Goal: Information Seeking & Learning: Learn about a topic

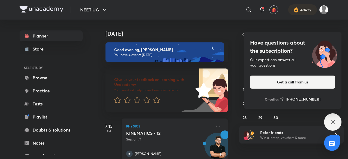
click at [143, 132] on h5 "KINEMATICS - 12" at bounding box center [160, 132] width 68 height 5
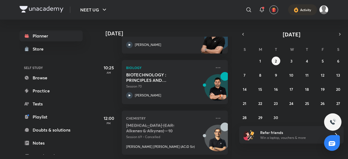
scroll to position [164, 0]
click at [292, 64] on button "3" at bounding box center [291, 61] width 9 height 9
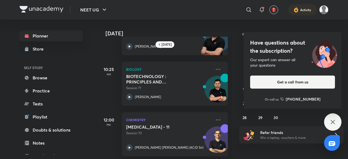
scroll to position [89, 0]
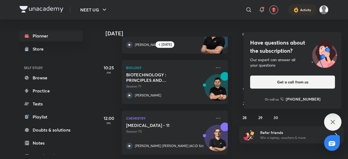
click at [331, 120] on icon at bounding box center [332, 122] width 7 height 7
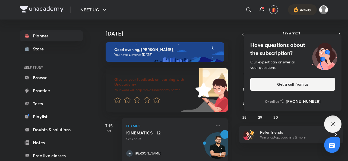
click at [331, 122] on icon at bounding box center [333, 124] width 7 height 7
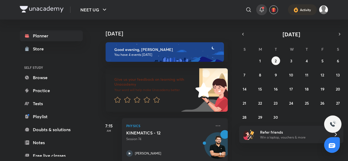
click at [261, 10] on icon at bounding box center [262, 10] width 7 height 7
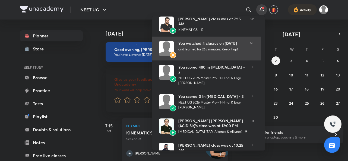
scroll to position [93, 0]
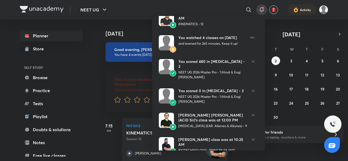
click at [262, 4] on div at bounding box center [174, 80] width 348 height 161
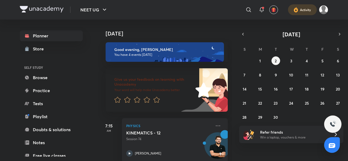
click at [304, 9] on div at bounding box center [302, 9] width 29 height 11
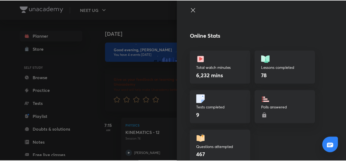
scroll to position [9, 0]
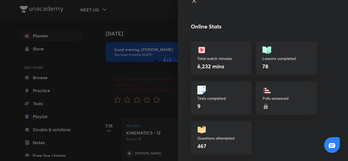
click at [133, 71] on div at bounding box center [174, 80] width 348 height 161
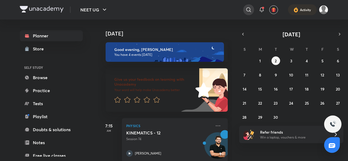
click at [243, 10] on div at bounding box center [248, 9] width 11 height 11
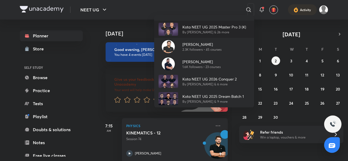
click at [236, 32] on p "By [PERSON_NAME] & 26 more" at bounding box center [215, 32] width 64 height 5
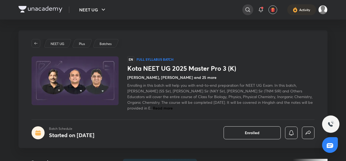
click at [243, 10] on div at bounding box center [247, 9] width 11 height 11
